Goal: Complete application form

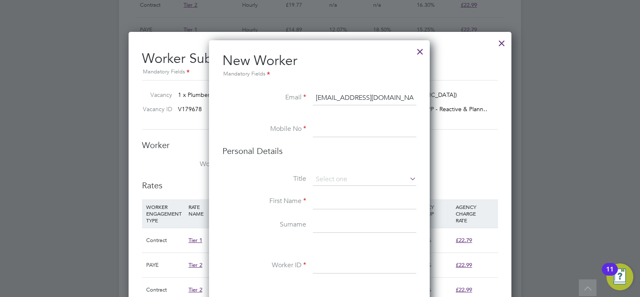
click at [339, 132] on input at bounding box center [365, 129] width 104 height 15
type input "0794106708"
click at [330, 176] on input at bounding box center [365, 179] width 104 height 13
click at [329, 194] on li "Mr" at bounding box center [365, 190] width 104 height 11
type input "Mr"
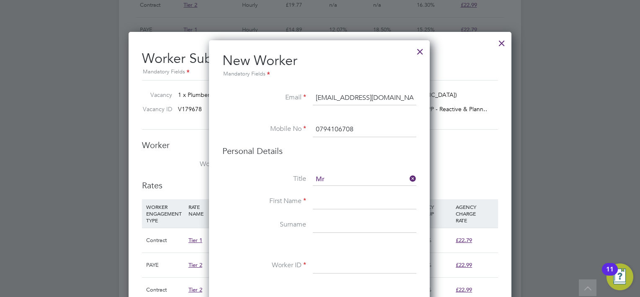
click at [325, 204] on input at bounding box center [365, 201] width 104 height 15
type input "[PERSON_NAME]"
click at [324, 225] on input at bounding box center [365, 224] width 104 height 15
type input "[PERSON_NAME]"
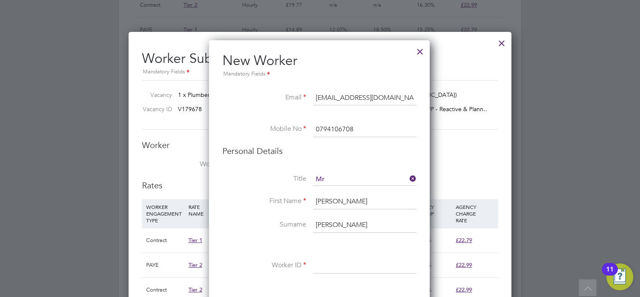
click at [324, 262] on input at bounding box center [365, 265] width 104 height 15
type input "Mo'[PERSON_NAME]"
click at [378, 241] on li at bounding box center [320, 245] width 194 height 9
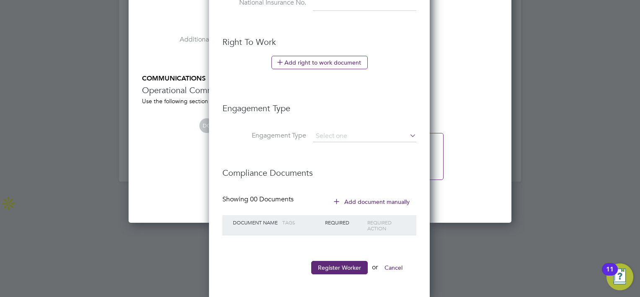
click at [329, 275] on li "Register Worker or Cancel" at bounding box center [320, 272] width 194 height 22
click at [335, 270] on button "Register Worker" at bounding box center [339, 267] width 57 height 13
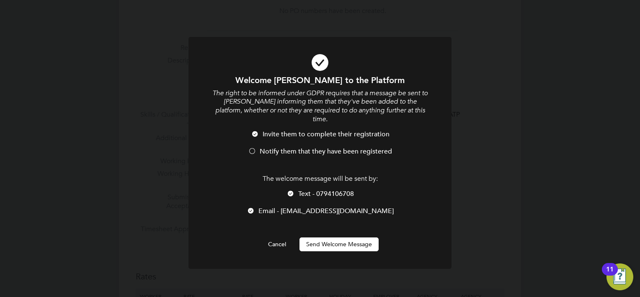
click at [289, 190] on div at bounding box center [291, 194] width 8 height 8
click at [267, 147] on span "Notify them that they have been registered" at bounding box center [326, 151] width 132 height 8
click at [318, 237] on button "Send Welcome Message" at bounding box center [339, 243] width 79 height 13
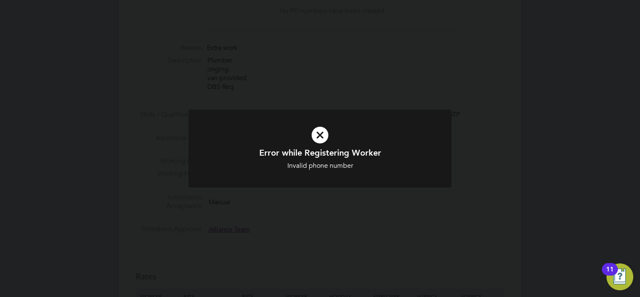
click at [316, 145] on icon at bounding box center [320, 135] width 218 height 33
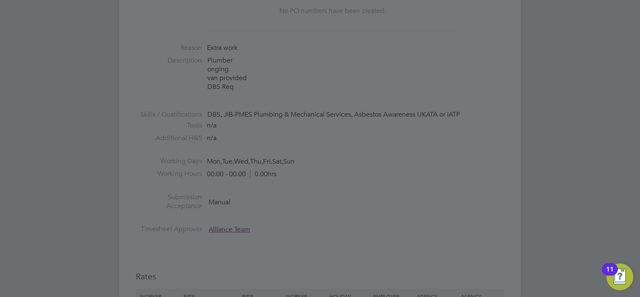
click at [354, 168] on div at bounding box center [320, 148] width 640 height 297
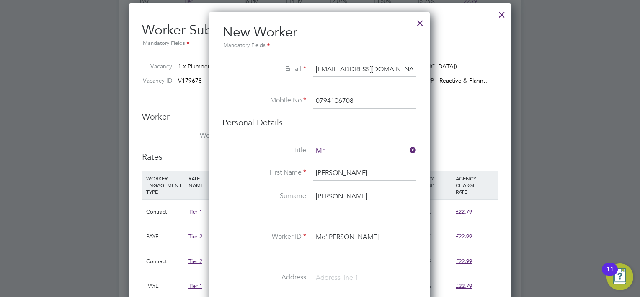
click at [355, 104] on input "0794106708" at bounding box center [365, 100] width 104 height 15
type input "07941067088"
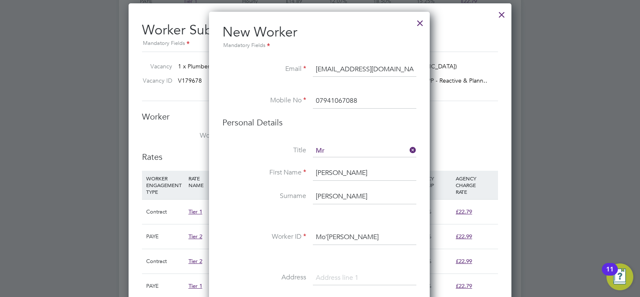
click at [354, 112] on li "Mobile No [PHONE_NUMBER]" at bounding box center [320, 104] width 194 height 23
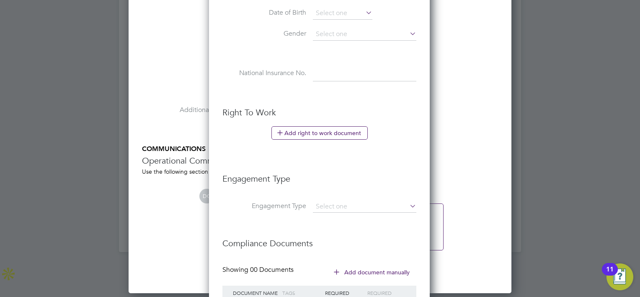
scroll to position [1120, 0]
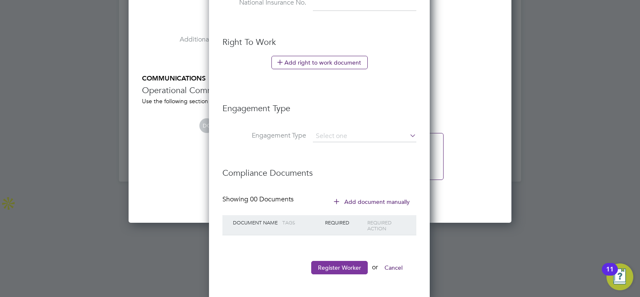
click at [334, 263] on button "Register Worker" at bounding box center [339, 267] width 57 height 13
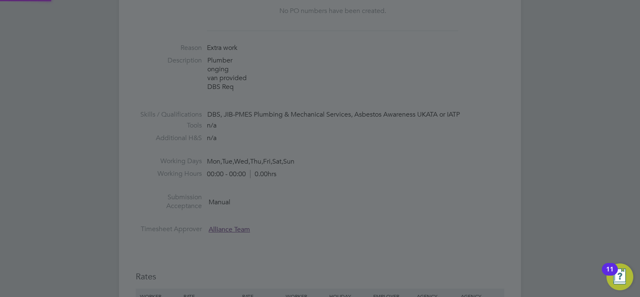
scroll to position [0, 0]
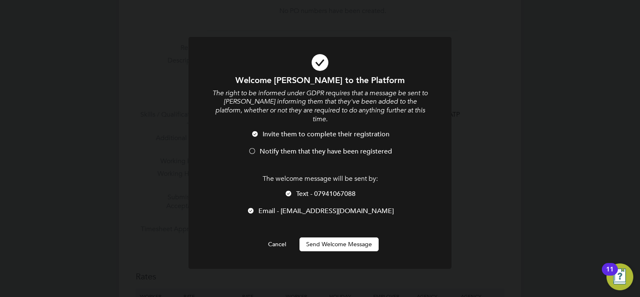
click at [302, 189] on span "Text - 07941067088" at bounding box center [326, 193] width 60 height 8
click at [285, 147] on span "Notify them that they have been registered" at bounding box center [326, 151] width 132 height 8
click at [323, 237] on button "Send Welcome Message" at bounding box center [339, 243] width 79 height 13
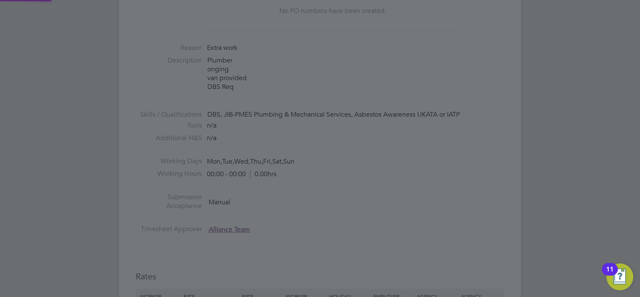
type input "[PERSON_NAME] (Mo'[PERSON_NAME])"
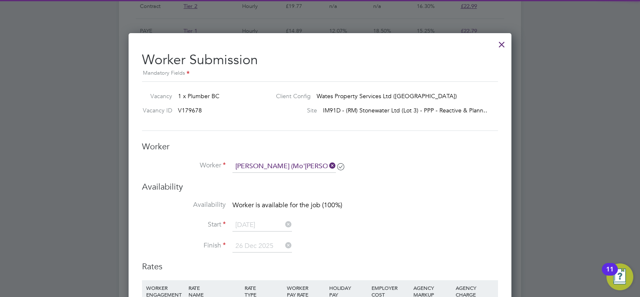
scroll to position [670, 0]
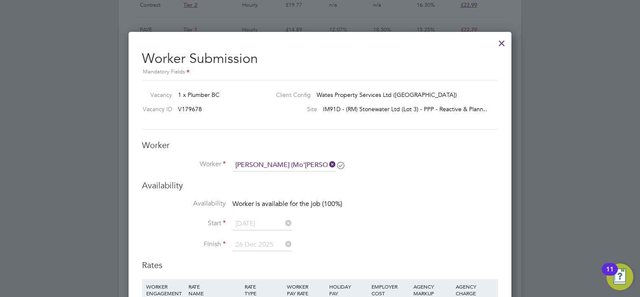
click at [359, 229] on li "Start [DATE]" at bounding box center [320, 227] width 356 height 21
click at [501, 39] on div at bounding box center [501, 41] width 15 height 15
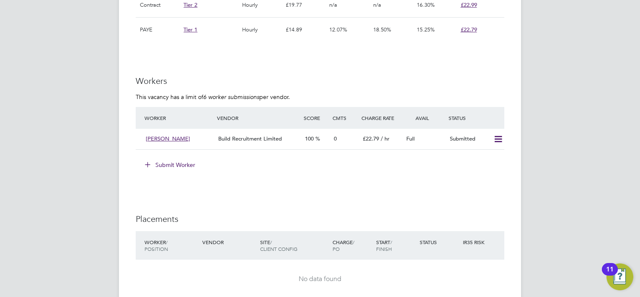
click at [186, 158] on button "Submit Worker" at bounding box center [170, 164] width 63 height 13
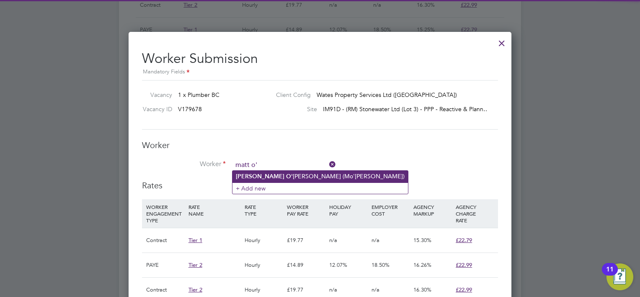
click at [258, 173] on li "[PERSON_NAME] (Mo'[PERSON_NAME])" at bounding box center [321, 176] width 176 height 11
type input "[PERSON_NAME] (Mo'[PERSON_NAME])"
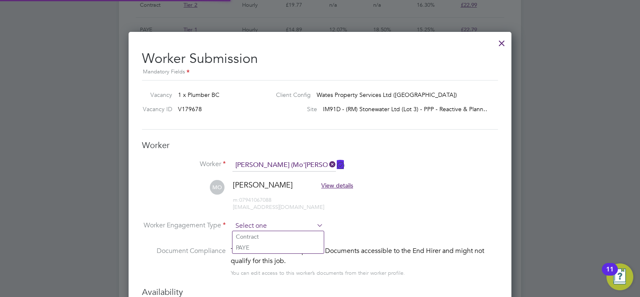
click at [276, 227] on input at bounding box center [278, 226] width 91 height 13
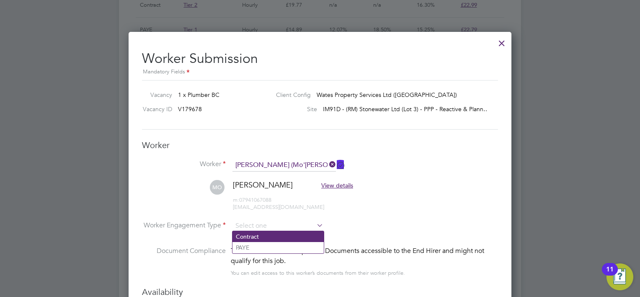
click at [258, 232] on li "Contract" at bounding box center [278, 236] width 91 height 11
type input "Contract"
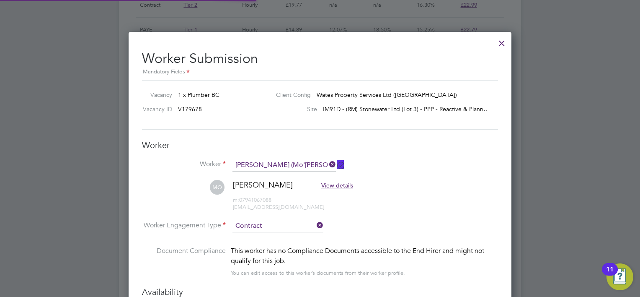
click at [412, 215] on li "MO [PERSON_NAME] View details m: 07941067088 [EMAIL_ADDRESS][DOMAIN_NAME]" at bounding box center [320, 200] width 356 height 40
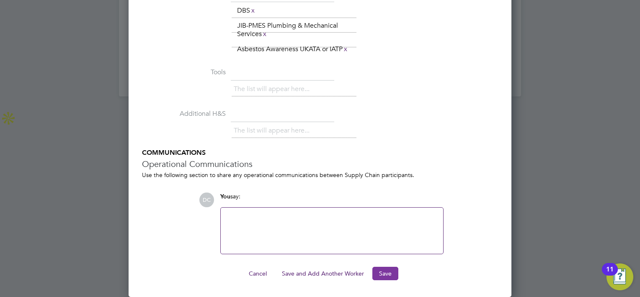
click at [381, 275] on button "Save" at bounding box center [386, 273] width 26 height 13
